Goal: Communication & Community: Answer question/provide support

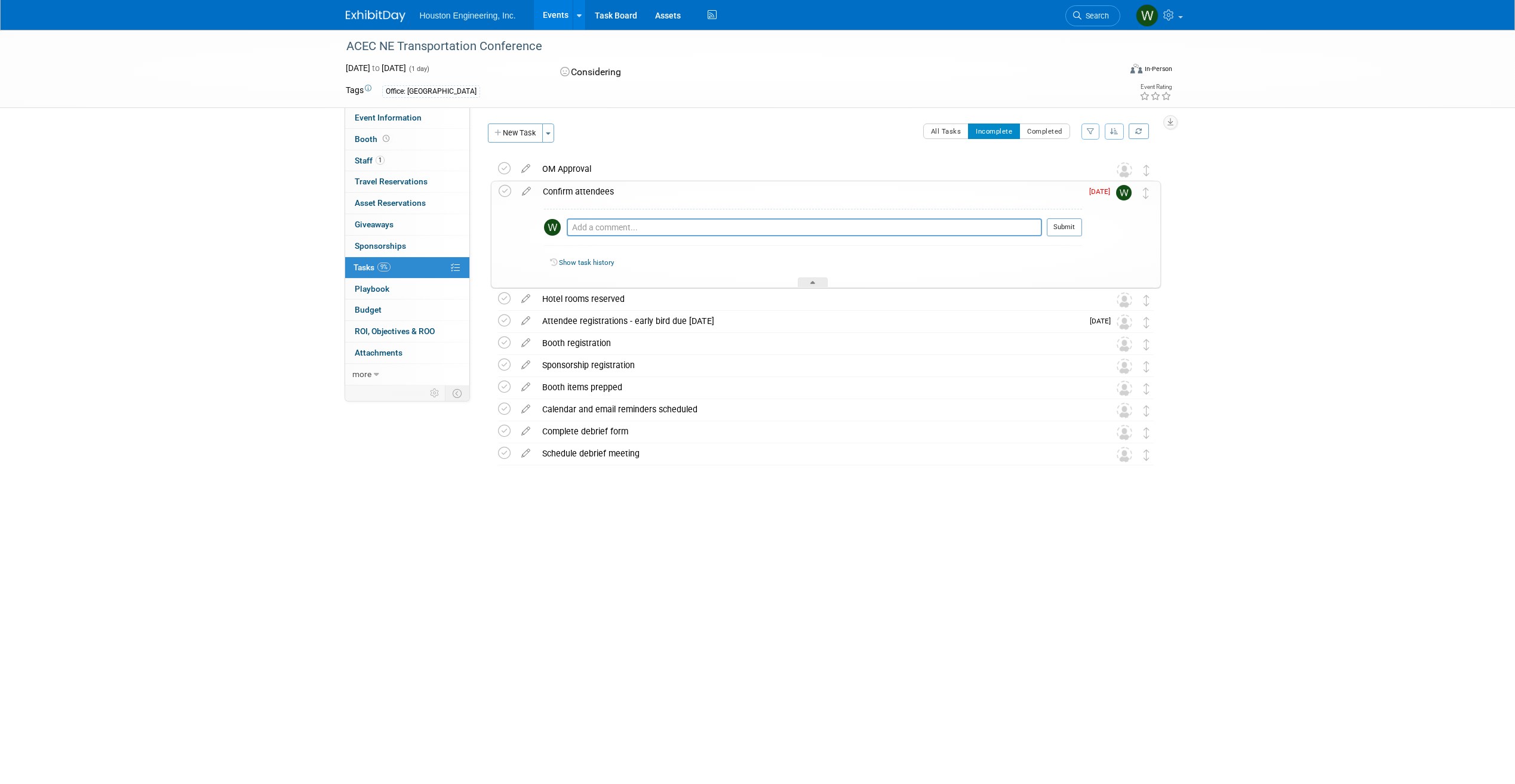
click at [605, 193] on div "Confirm attendees" at bounding box center [809, 191] width 545 height 20
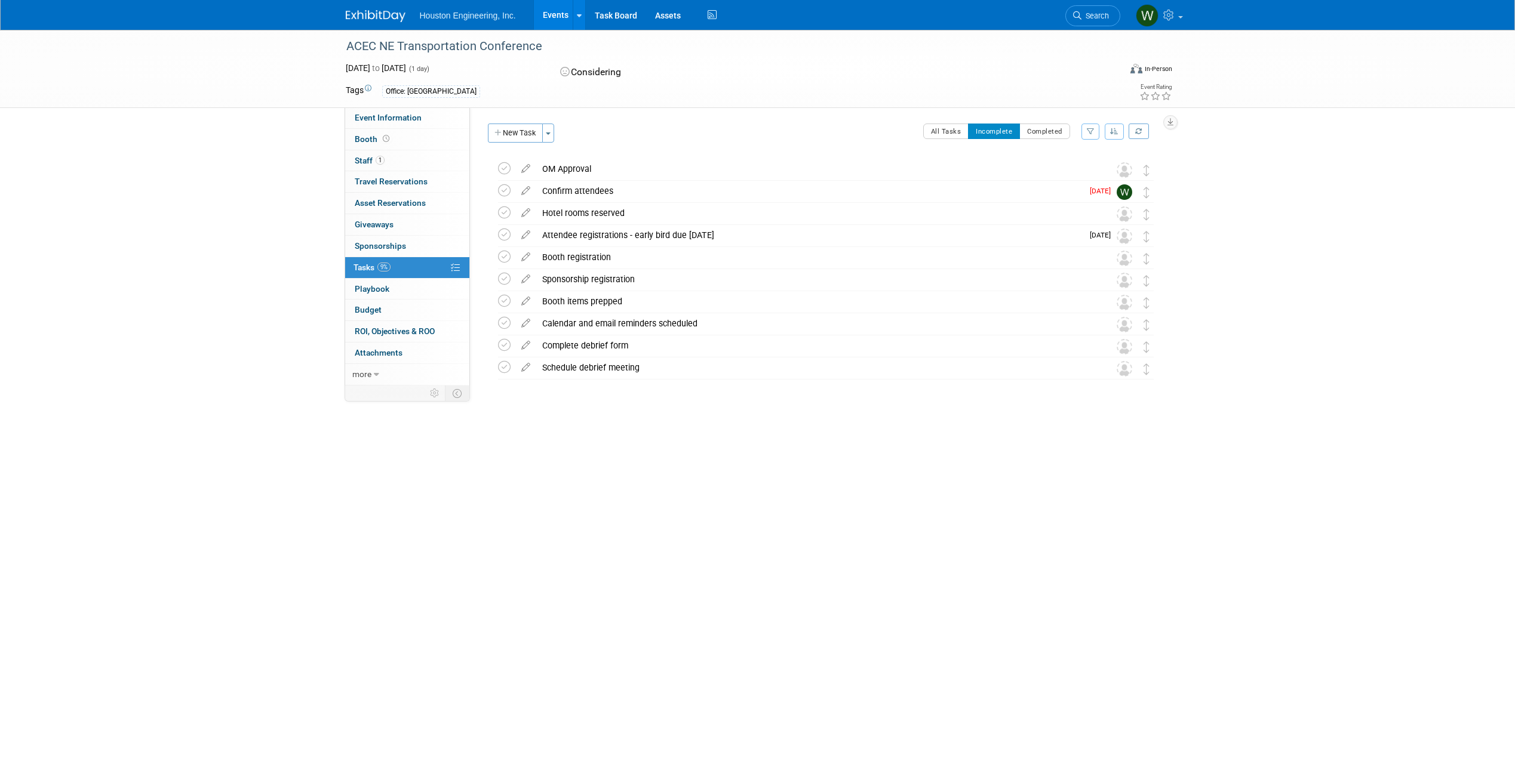
click at [605, 192] on div "Confirm attendees" at bounding box center [809, 191] width 547 height 20
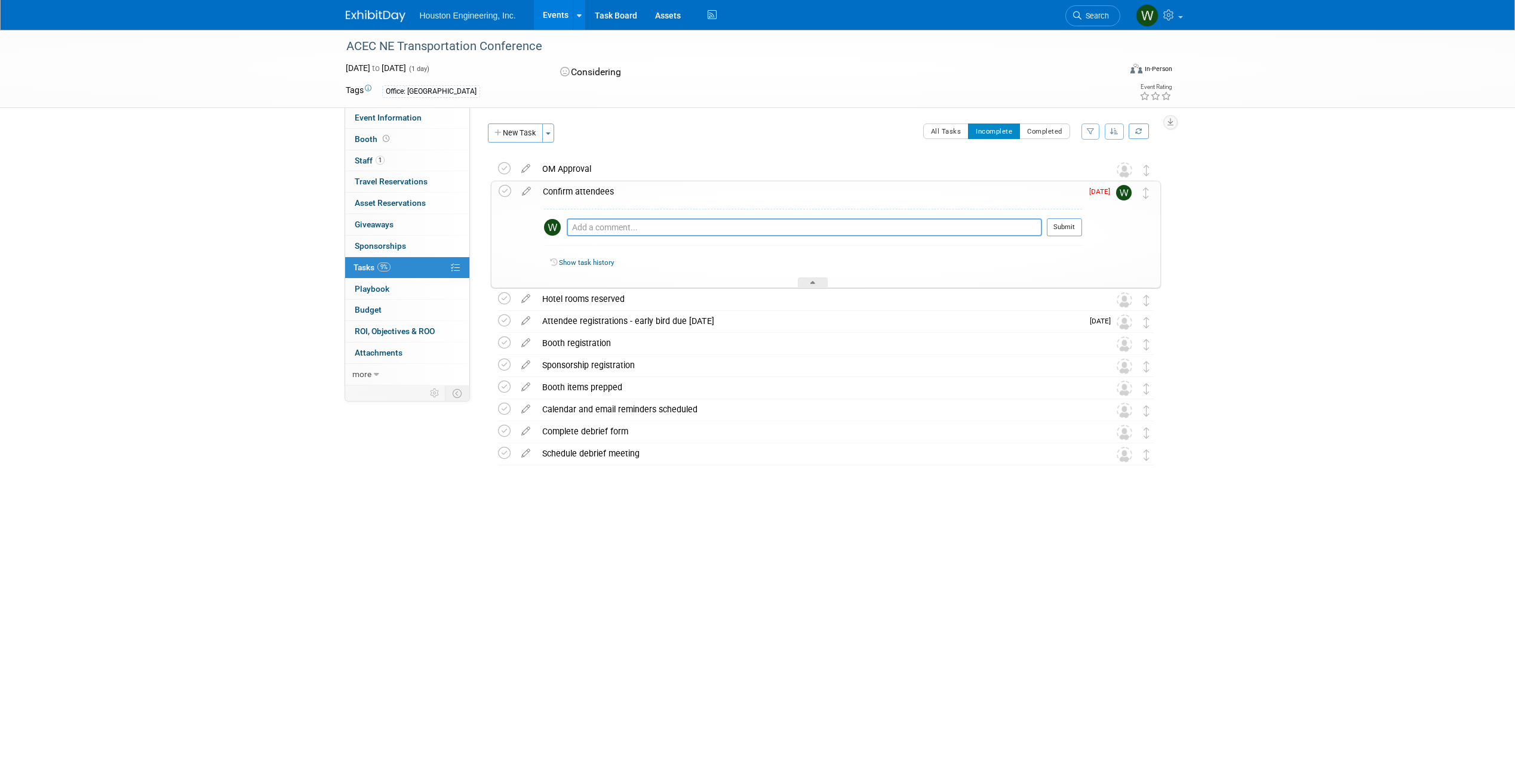
click at [653, 225] on textarea at bounding box center [805, 228] width 475 height 18
type textarea "I have reached out to various staff, no one else plans to attend"
click at [1068, 229] on button "Submit" at bounding box center [1065, 228] width 36 height 18
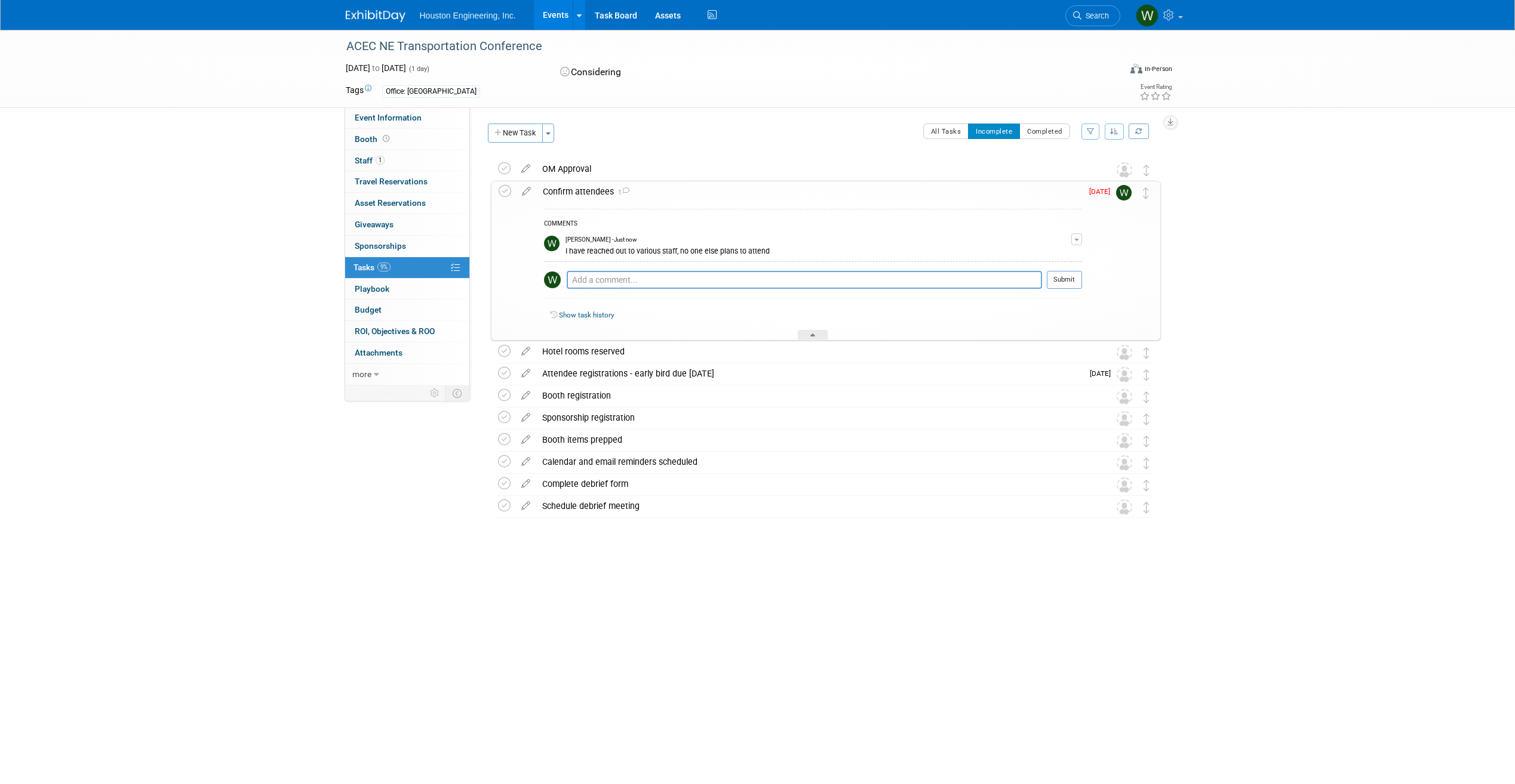
click at [1336, 303] on div "ACEC NE Transportation Conference [DATE] to [DATE] (1 day) [DATE] to [DATE] Con…" at bounding box center [757, 348] width 1515 height 637
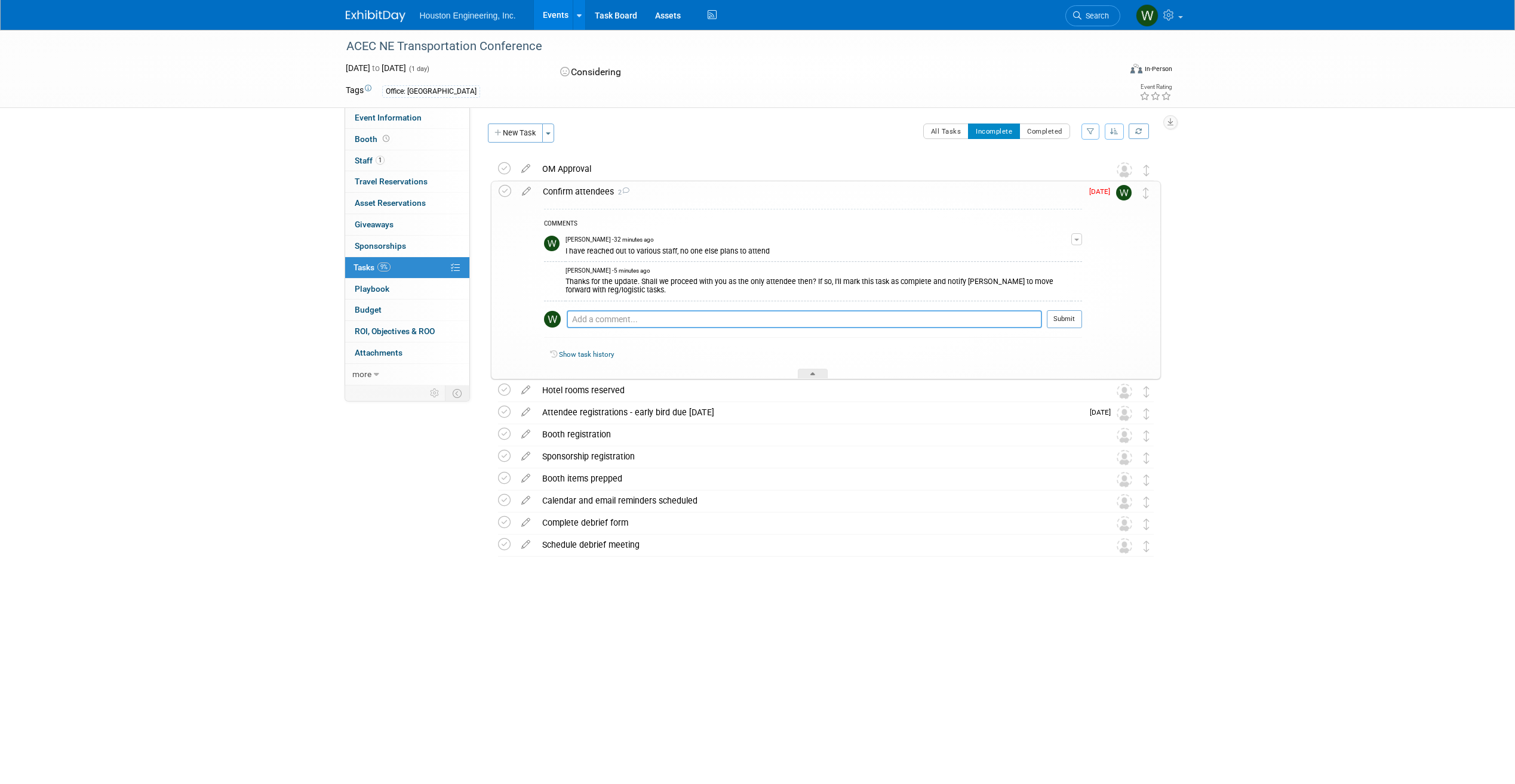
click at [662, 322] on textarea at bounding box center [805, 319] width 475 height 18
type textarea "Hey [PERSON_NAME], yes, I think that sounds good. Thanks!"
click at [1071, 322] on button "Submit" at bounding box center [1065, 319] width 36 height 18
